Goal: Information Seeking & Learning: Find contact information

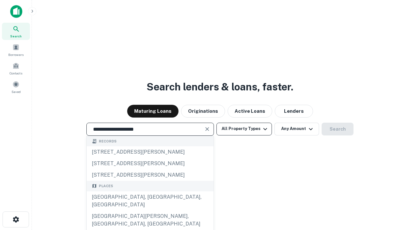
click at [150, 210] on div "Santa Monica, CA, USA" at bounding box center [150, 200] width 127 height 19
type input "**********"
click at [244, 129] on button "All Property Types" at bounding box center [244, 128] width 55 height 13
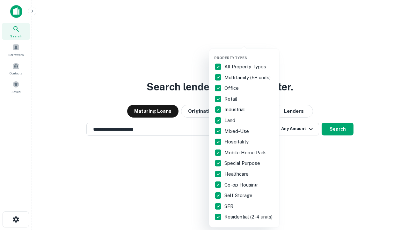
click at [249, 54] on button "button" at bounding box center [249, 54] width 70 height 0
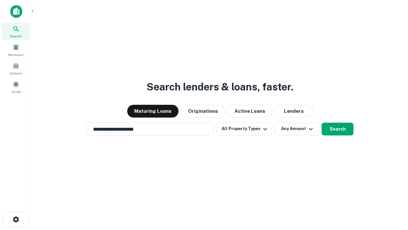
scroll to position [10, 0]
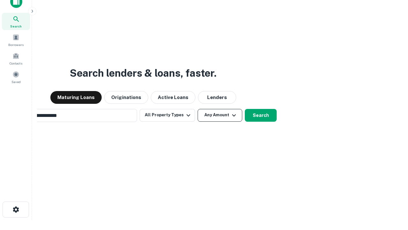
click at [198, 109] on button "Any Amount" at bounding box center [220, 115] width 45 height 13
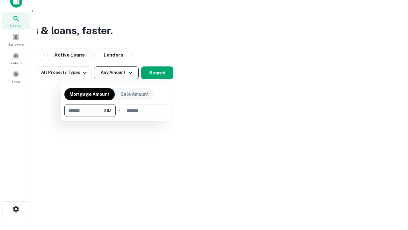
type input "*******"
click at [116, 117] on button "button" at bounding box center [116, 117] width 104 height 0
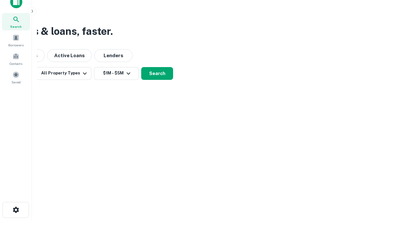
scroll to position [4, 118]
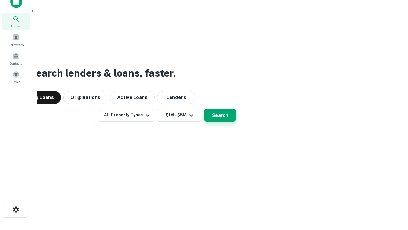
click at [204, 109] on button "Search" at bounding box center [220, 115] width 32 height 13
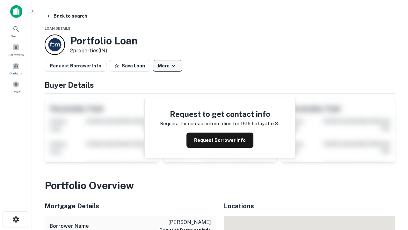
click at [167, 66] on button "More" at bounding box center [168, 65] width 30 height 11
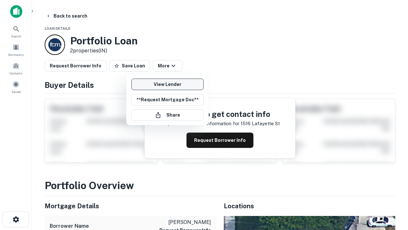
click at [167, 84] on link "View Lender" at bounding box center [167, 83] width 72 height 11
